Goal: Transaction & Acquisition: Purchase product/service

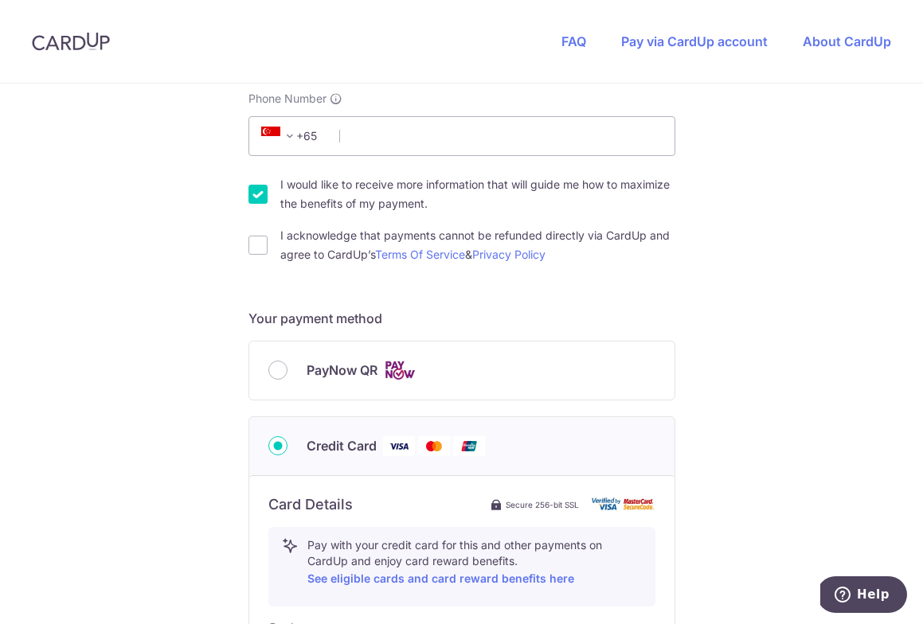
scroll to position [466, 0]
click at [272, 379] on div "PayNow QR" at bounding box center [461, 371] width 387 height 20
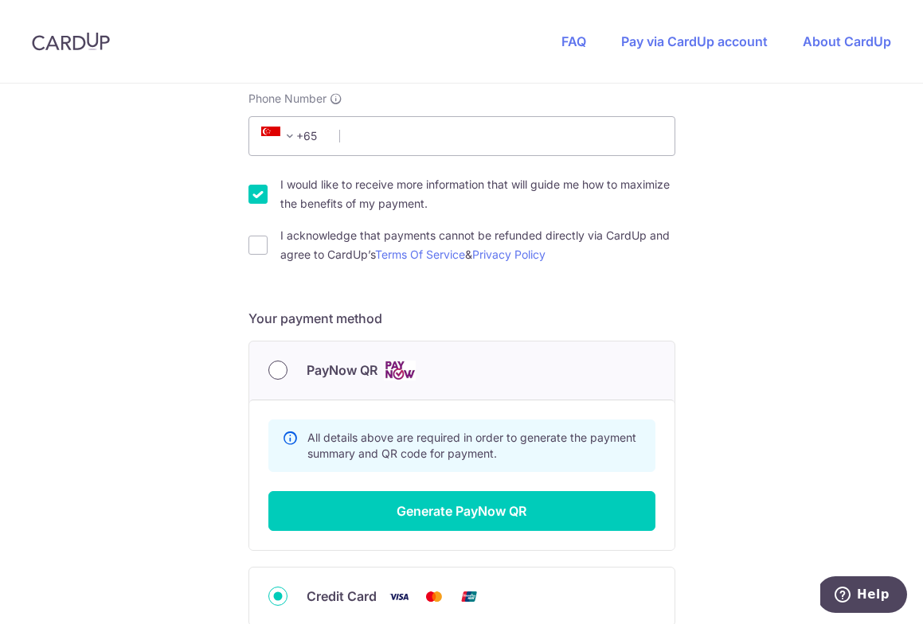
click at [277, 376] on input "PayNow QR" at bounding box center [277, 370] width 19 height 19
radio input "true"
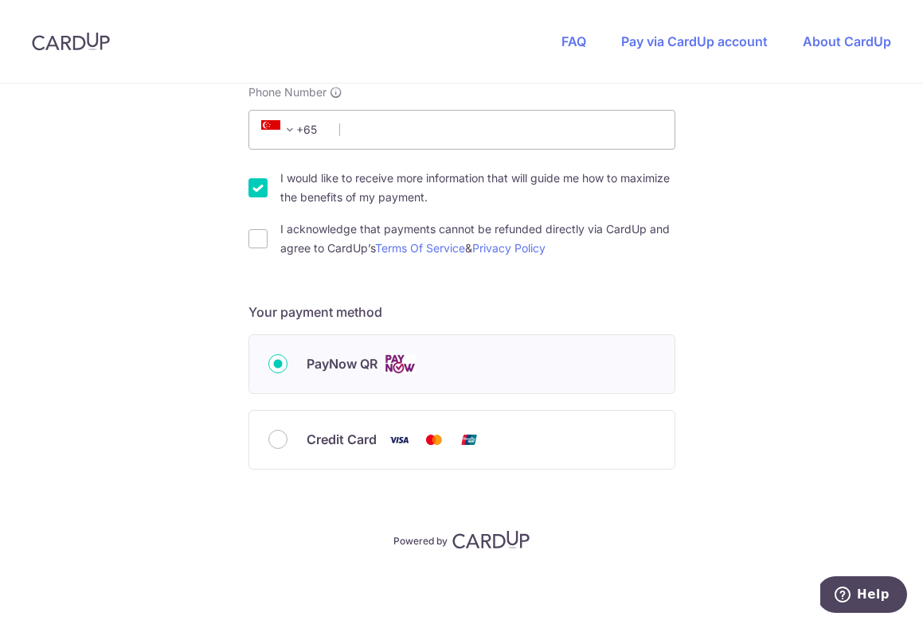
scroll to position [472, 0]
click at [277, 361] on input "PayNow QR" at bounding box center [277, 363] width 19 height 19
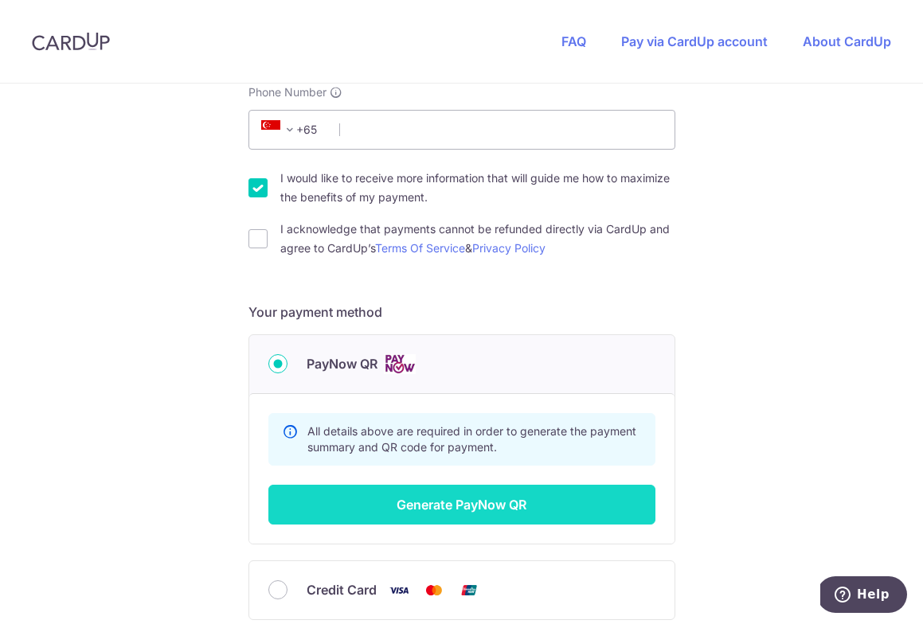
click at [511, 510] on button "Generate PayNow QR" at bounding box center [461, 505] width 387 height 40
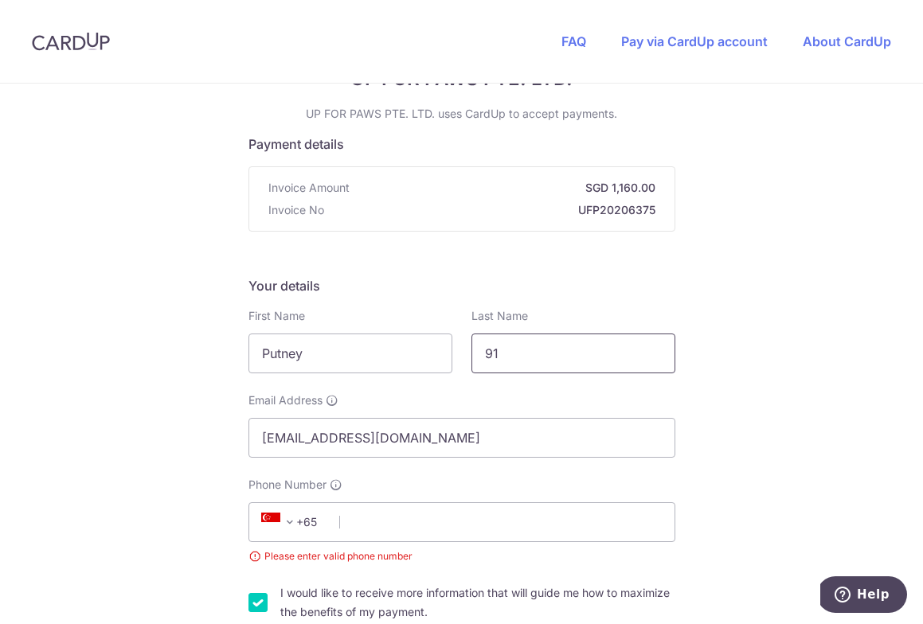
type input "9"
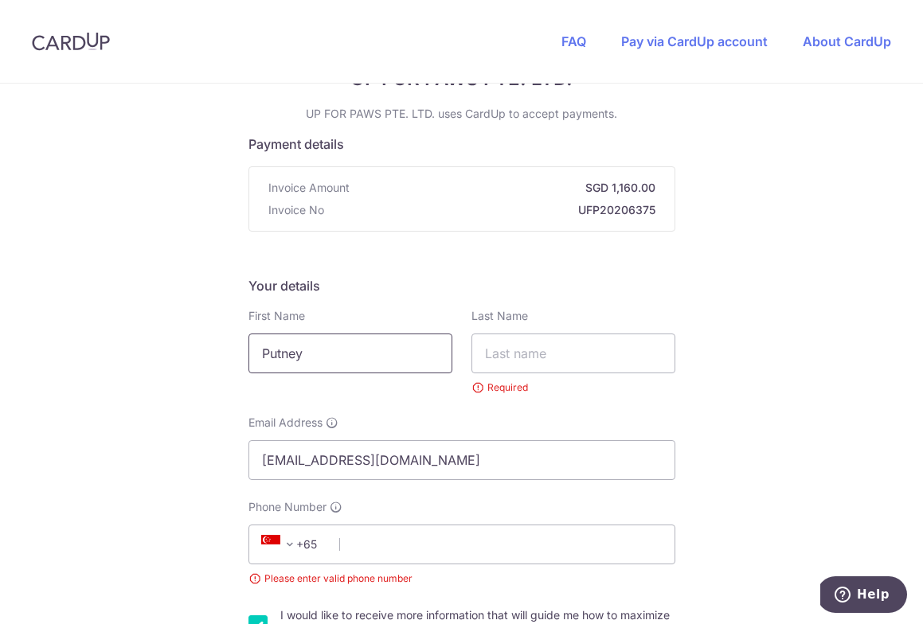
drag, startPoint x: 318, startPoint y: 358, endPoint x: 148, endPoint y: 325, distance: 173.6
click at [149, 328] on div "You are paying UP FOR PAWS PTE. LTD. UP FOR PAWS PTE. LTD. uses CardUp to accep…" at bounding box center [461, 619] width 923 height 1230
type input "Nattavudh"
click at [523, 355] on input "text" at bounding box center [573, 354] width 204 height 40
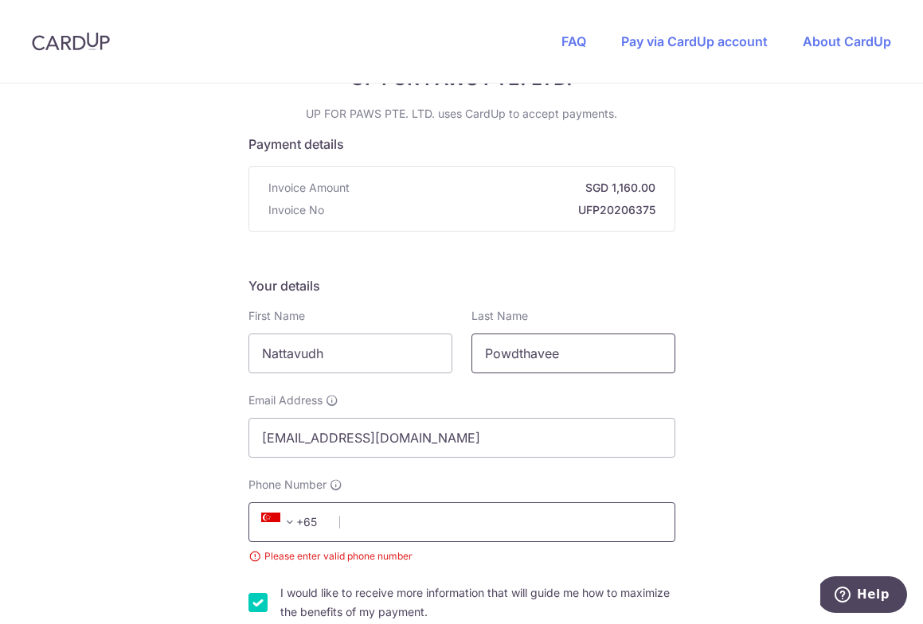
type input "Powdthavee"
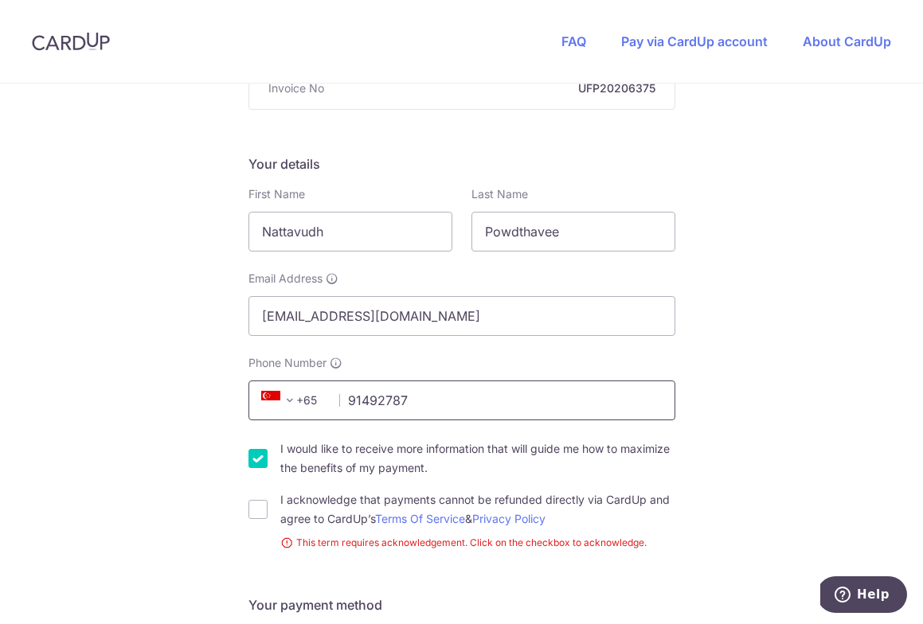
scroll to position [204, 0]
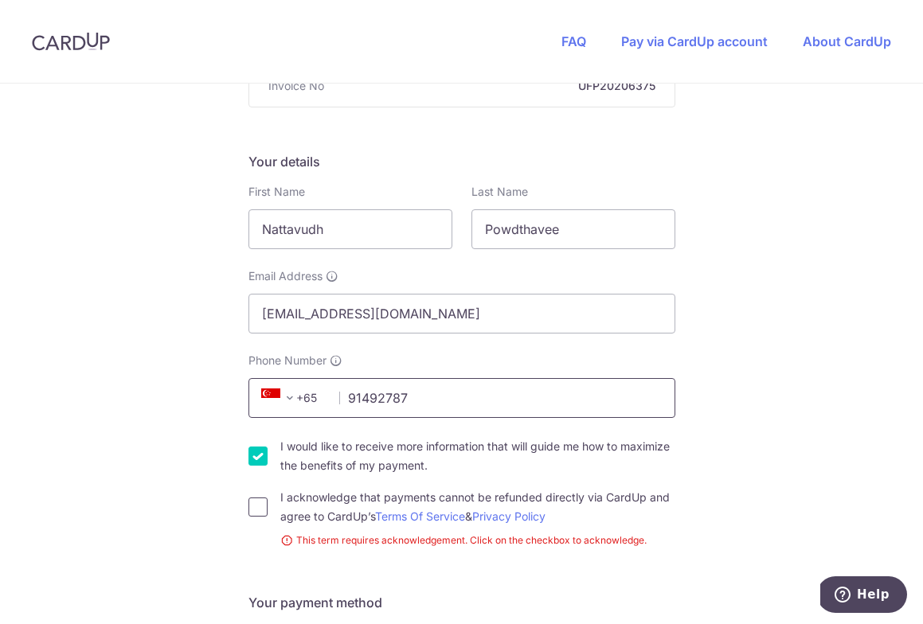
type input "91492787"
click at [260, 504] on input "I acknowledge that payments cannot be refunded directly via CardUp and agree to…" at bounding box center [257, 506] width 19 height 19
checkbox input "true"
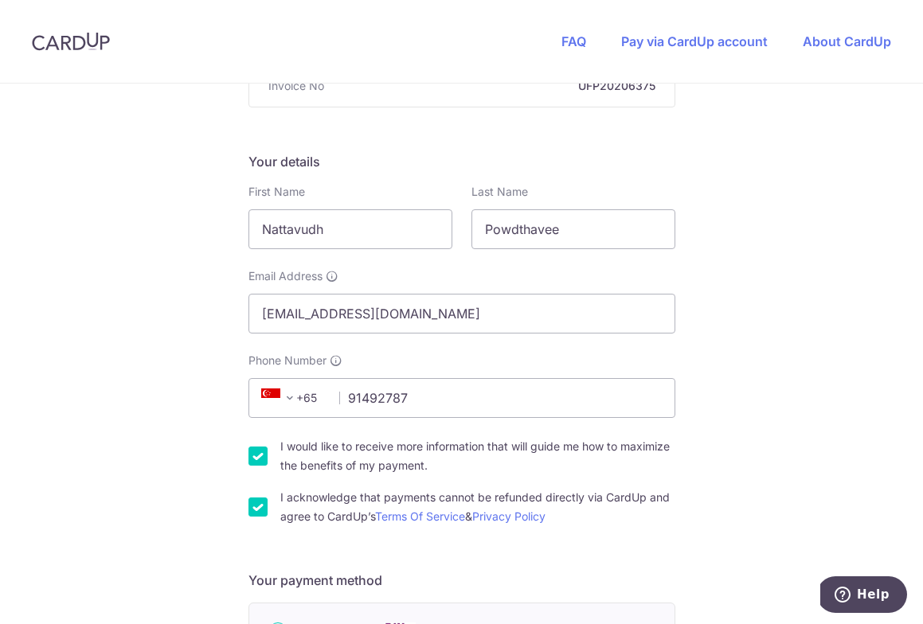
click at [256, 454] on input "I would like to receive more information that will guide me how to maximize the…" at bounding box center [257, 456] width 19 height 19
checkbox input "false"
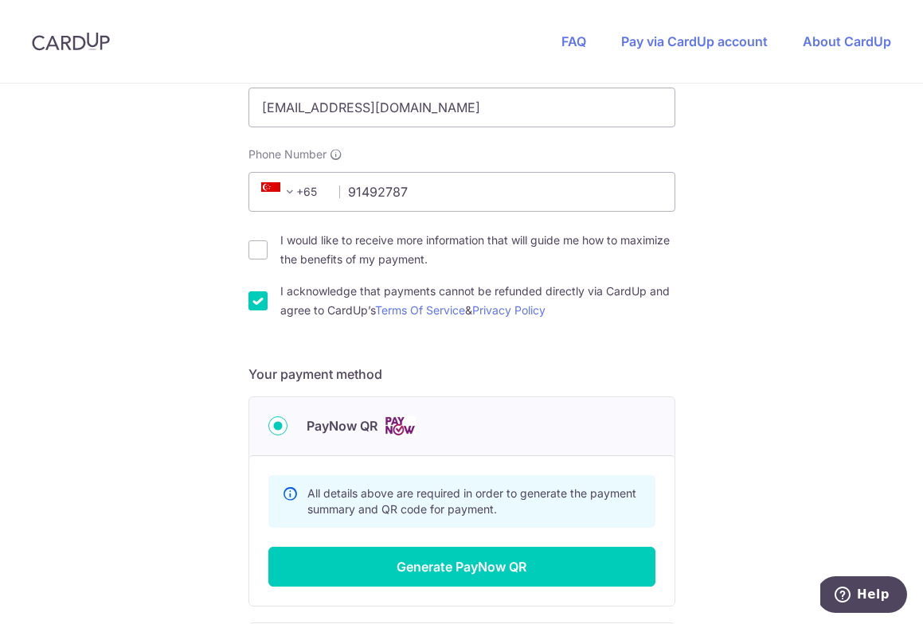
scroll to position [418, 0]
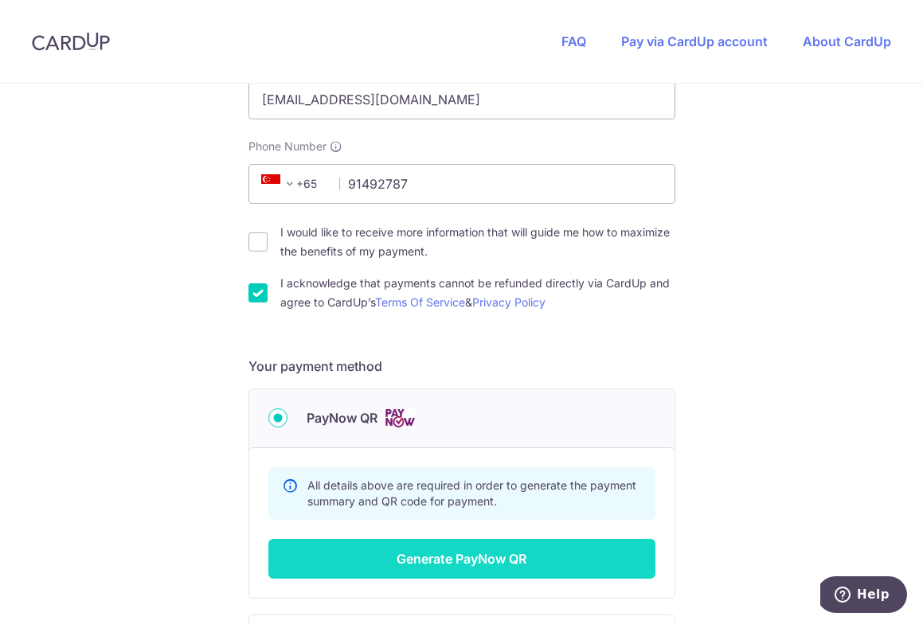
click at [411, 561] on button "Generate PayNow QR" at bounding box center [461, 559] width 387 height 40
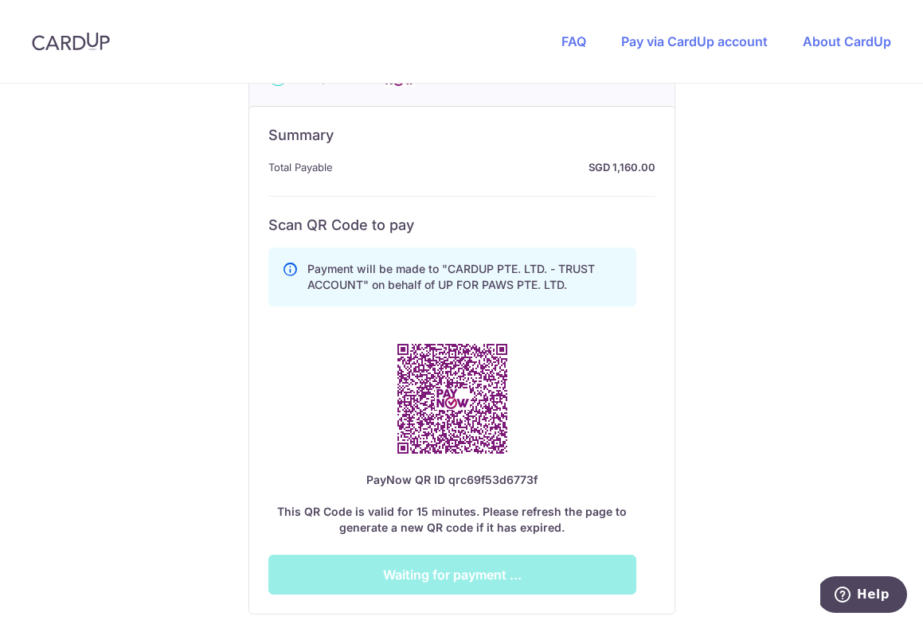
scroll to position [824, 0]
